Goal: Find specific page/section

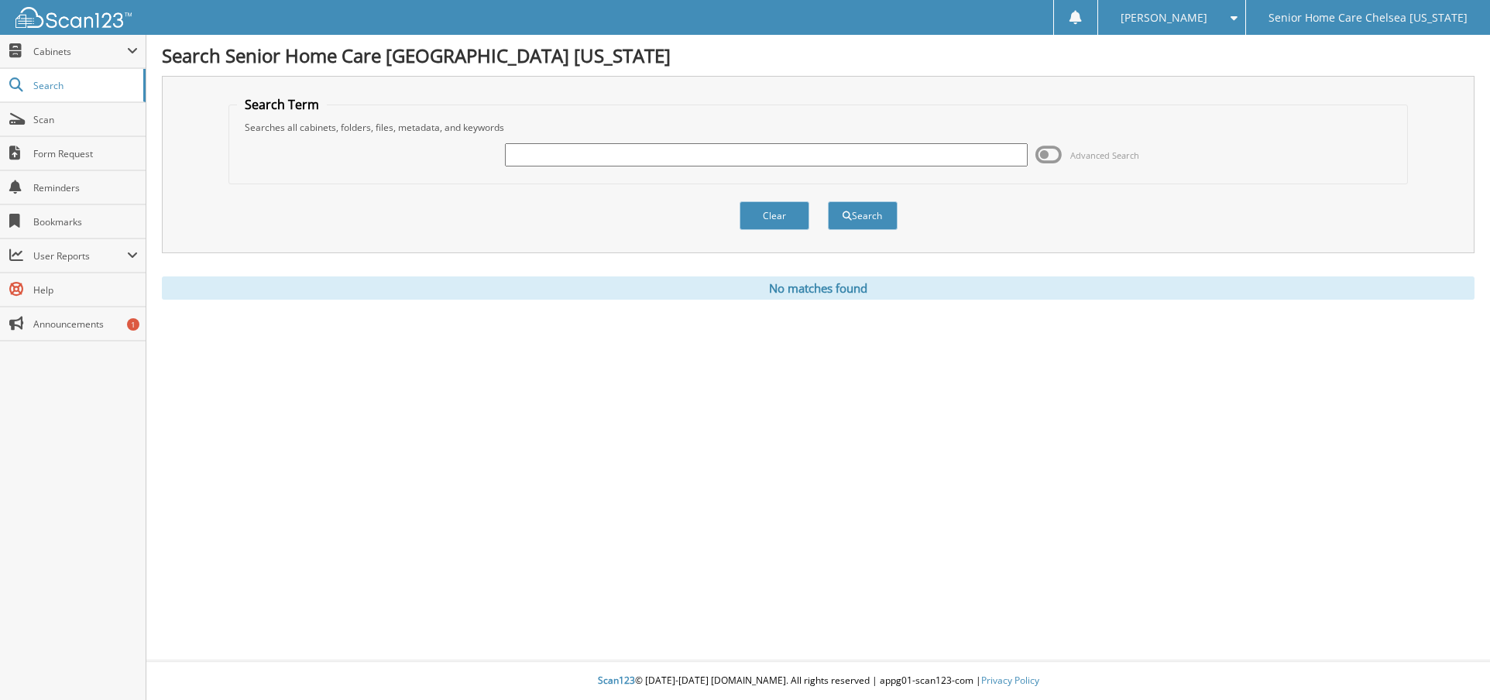
drag, startPoint x: 0, startPoint y: 0, endPoint x: 527, endPoint y: 152, distance: 548.1
click at [527, 152] on input "text" at bounding box center [767, 154] width 524 height 23
type input "[PERSON_NAME]"
click at [860, 219] on button "Search" at bounding box center [863, 215] width 70 height 29
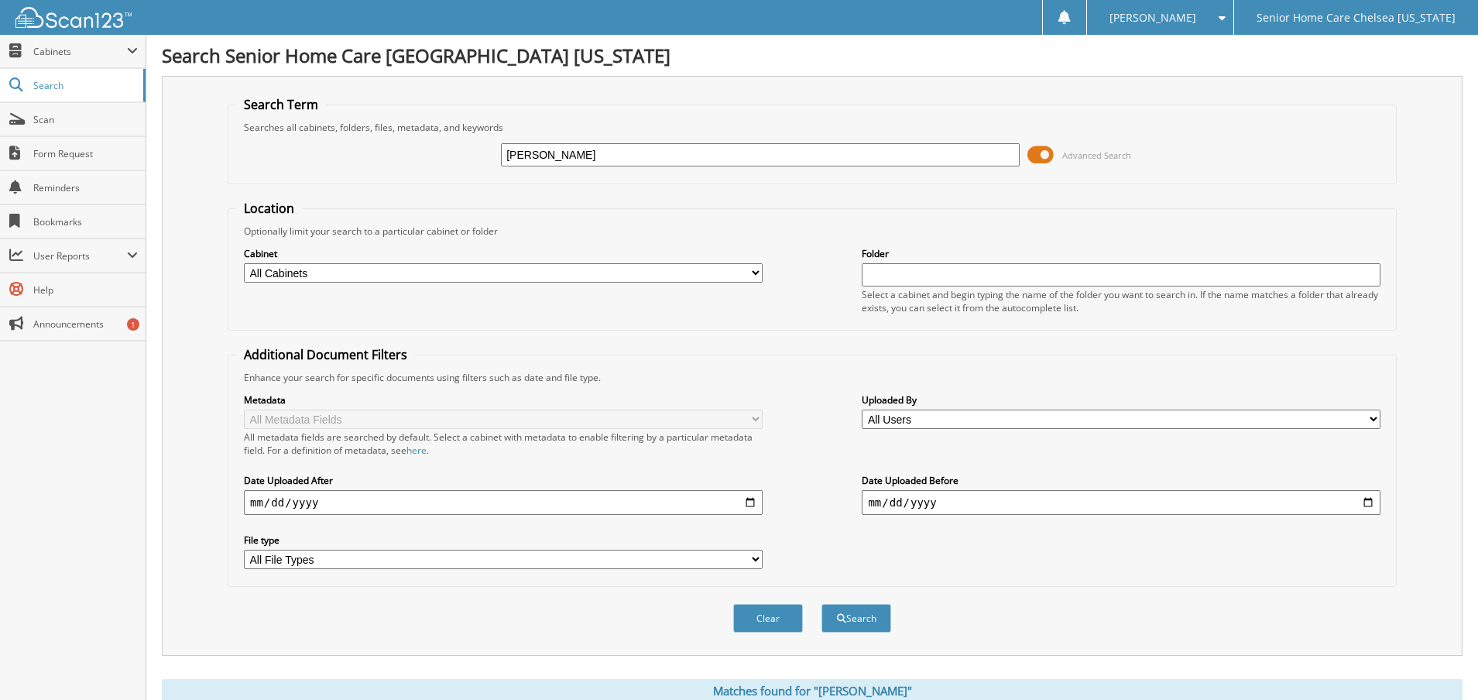
click at [1039, 154] on span at bounding box center [1041, 154] width 26 height 23
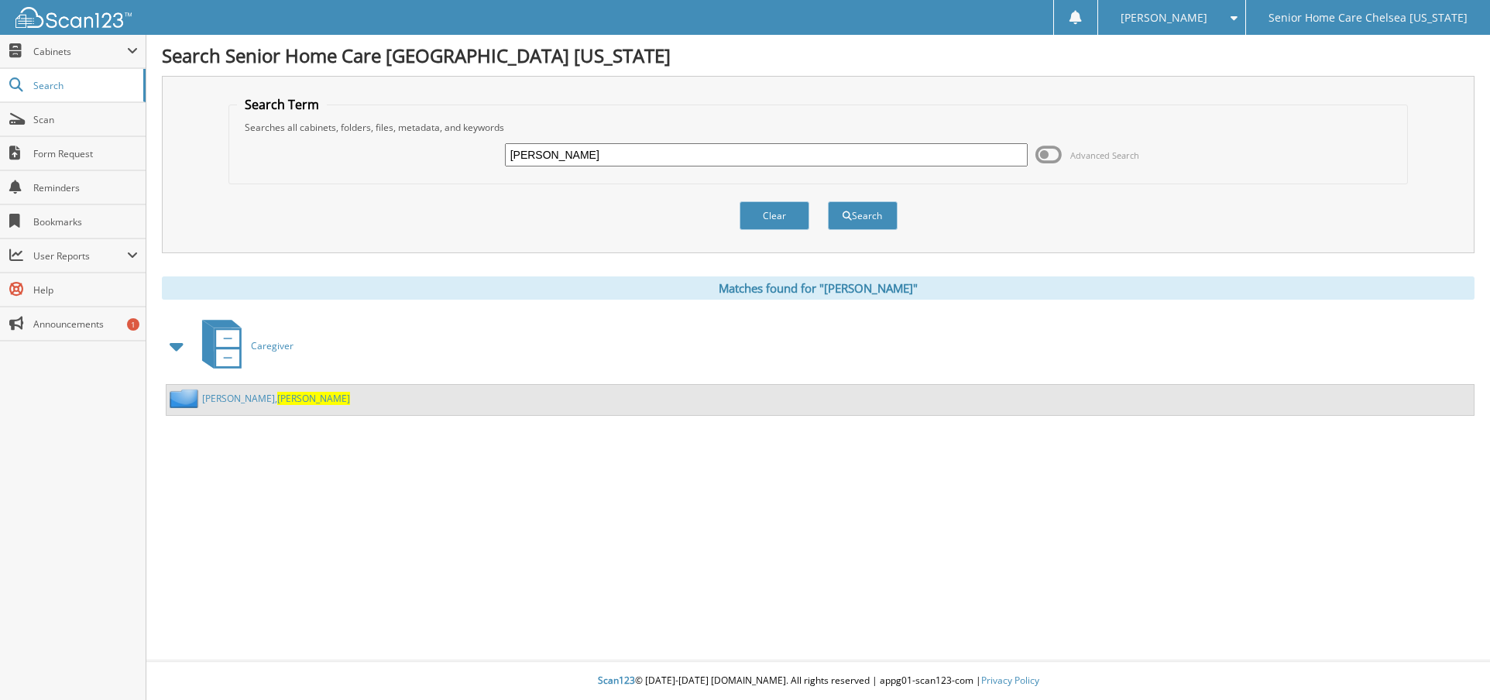
click at [211, 400] on link "[PERSON_NAME]" at bounding box center [276, 398] width 148 height 13
